Goal: Information Seeking & Learning: Learn about a topic

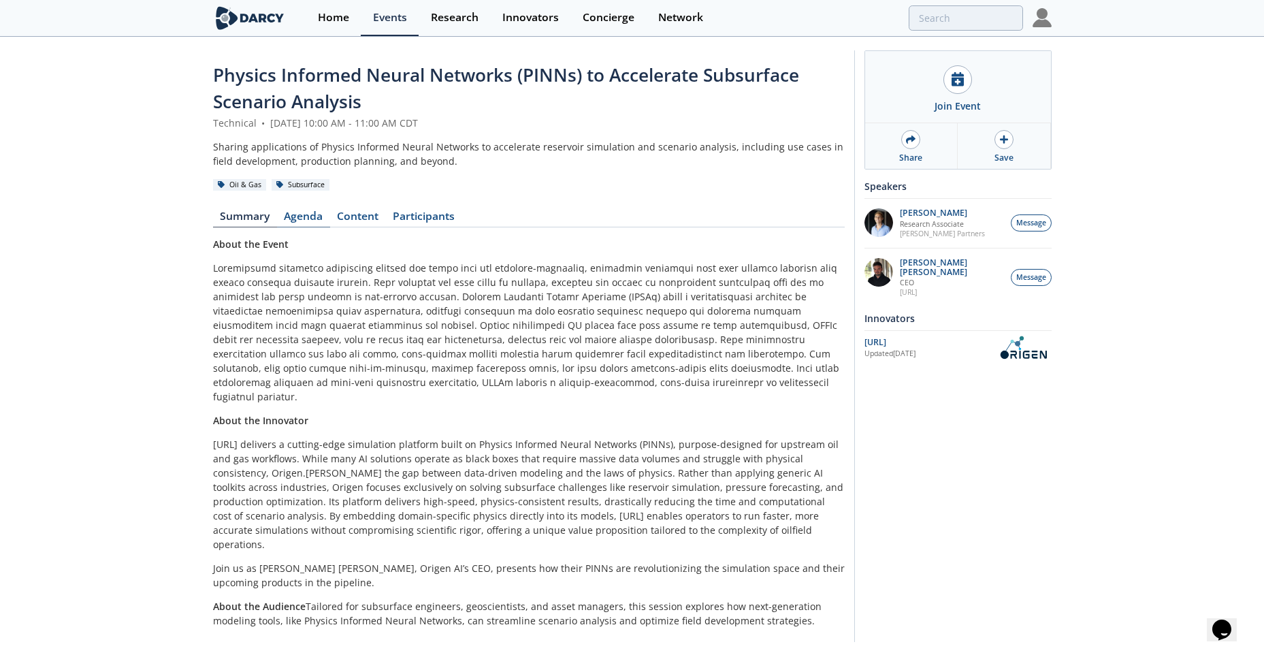
click at [315, 215] on link "Agenda" at bounding box center [303, 219] width 53 height 16
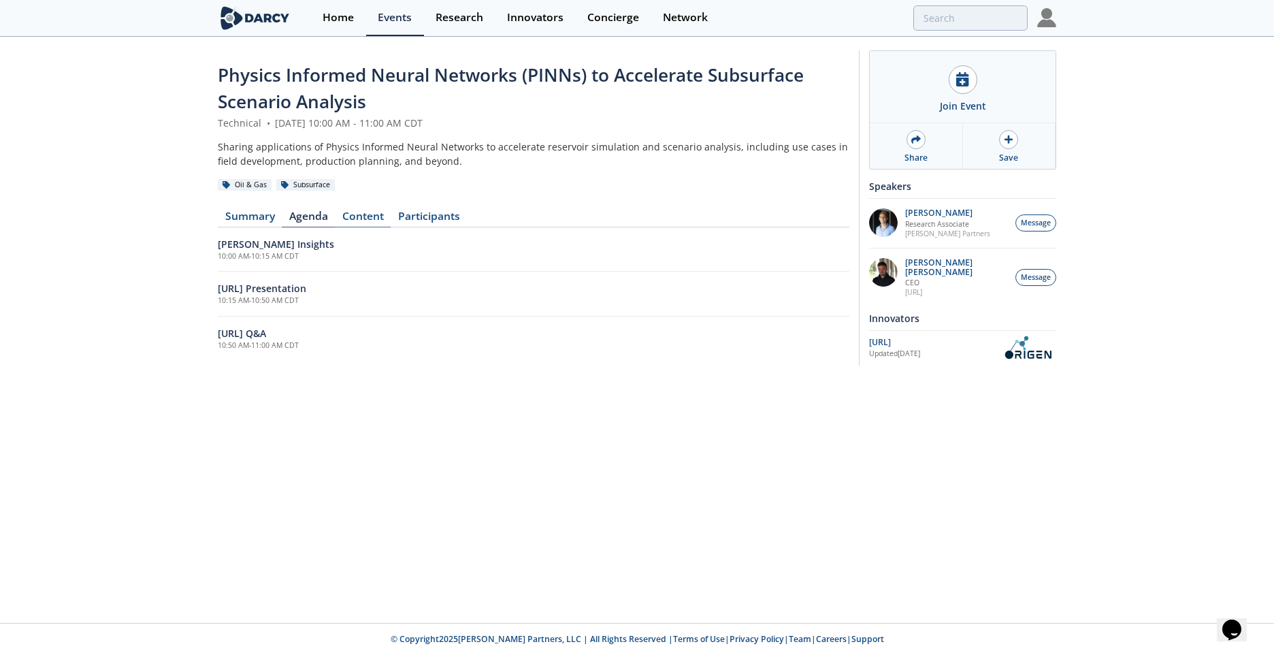
click at [371, 214] on link "Content" at bounding box center [363, 219] width 56 height 16
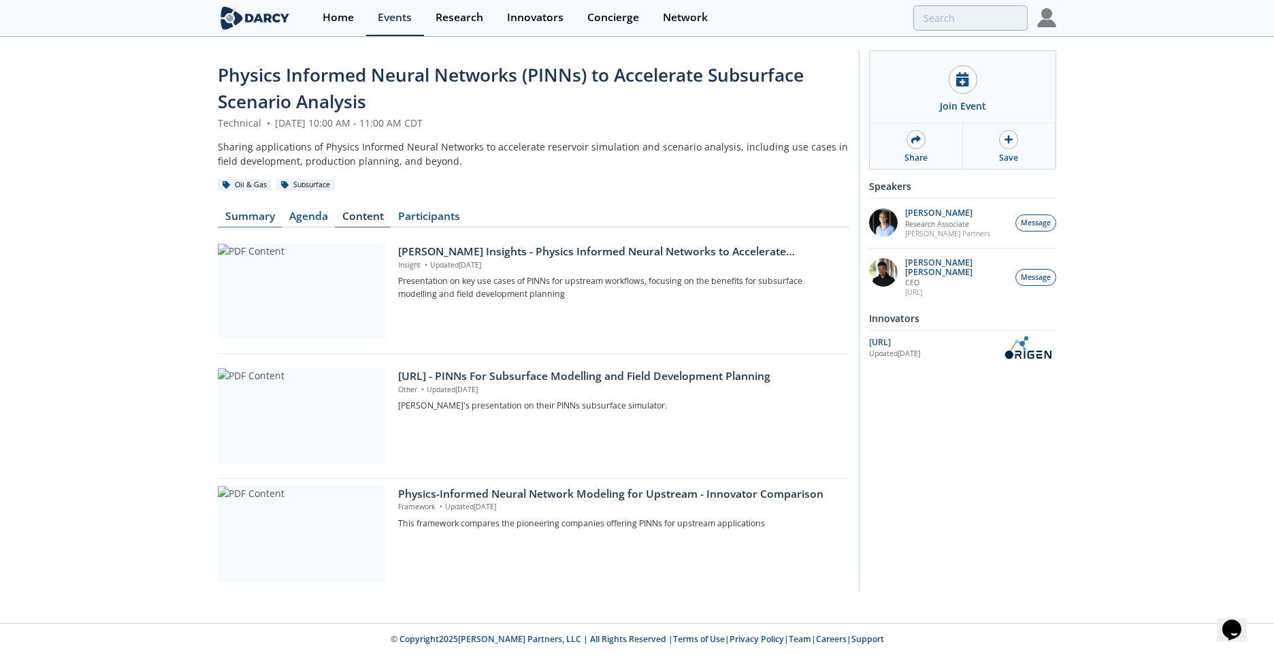
click at [244, 212] on link "Summary" at bounding box center [250, 219] width 64 height 16
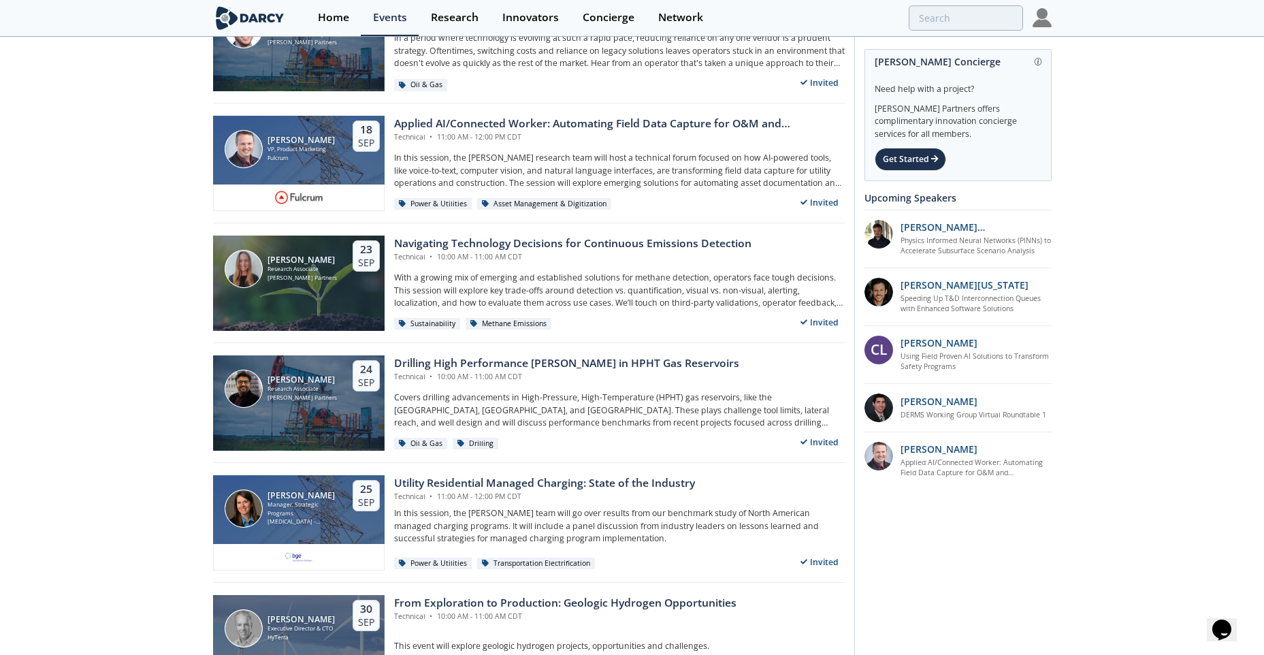
scroll to position [817, 0]
